Goal: Check status: Check status

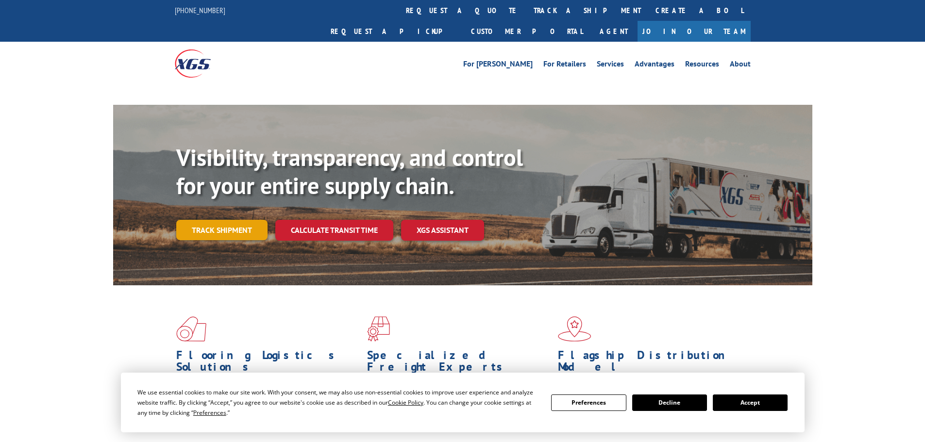
click at [214, 220] on link "Track shipment" at bounding box center [221, 230] width 91 height 20
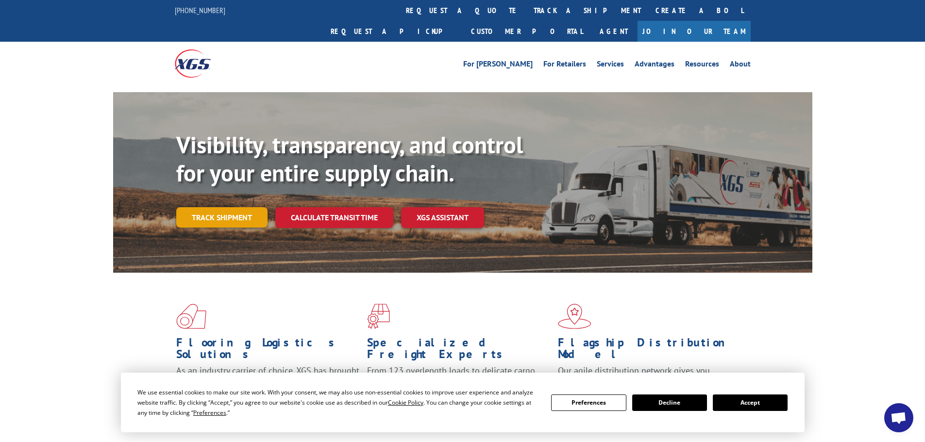
click at [234, 207] on link "Track shipment" at bounding box center [221, 217] width 91 height 20
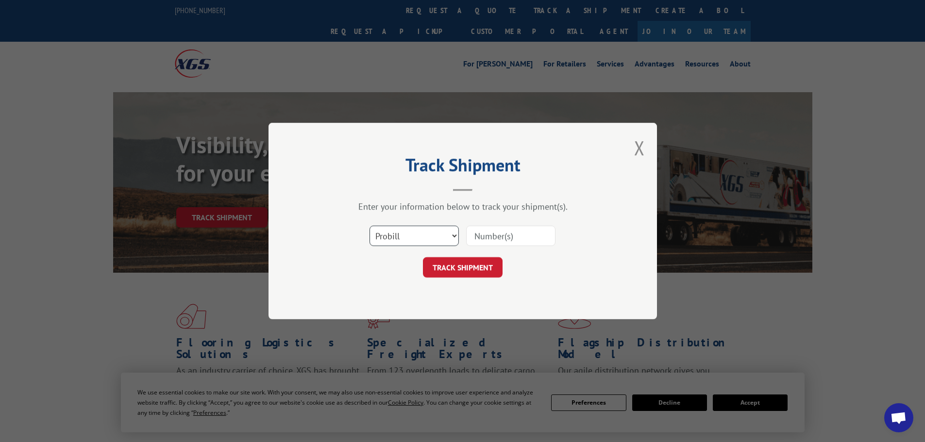
drag, startPoint x: 437, startPoint y: 234, endPoint x: 431, endPoint y: 237, distance: 6.9
click at [436, 234] on select "Select category... Probill BOL PO" at bounding box center [413, 236] width 89 height 20
select select "bol"
click at [369, 226] on select "Select category... Probill BOL PO" at bounding box center [413, 236] width 89 height 20
click at [491, 233] on input at bounding box center [510, 236] width 89 height 20
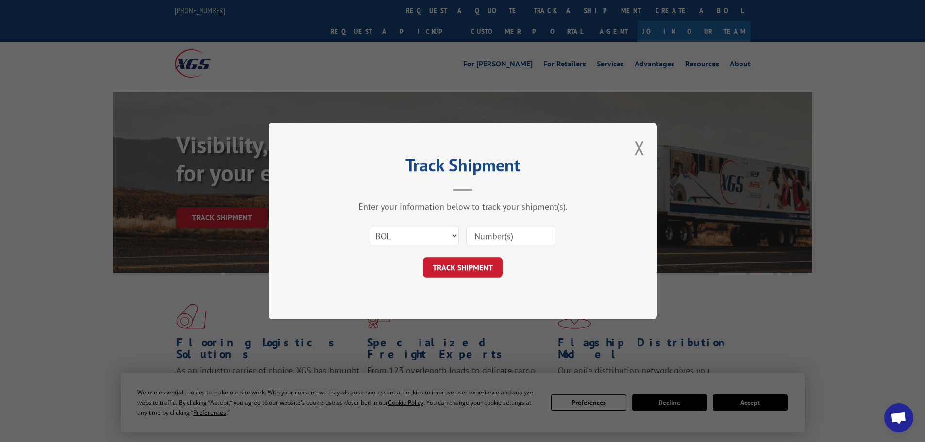
paste input "6003253"
type input "6003253"
click at [473, 263] on button "TRACK SHIPMENT" at bounding box center [463, 267] width 80 height 20
